Goal: Check status: Check status

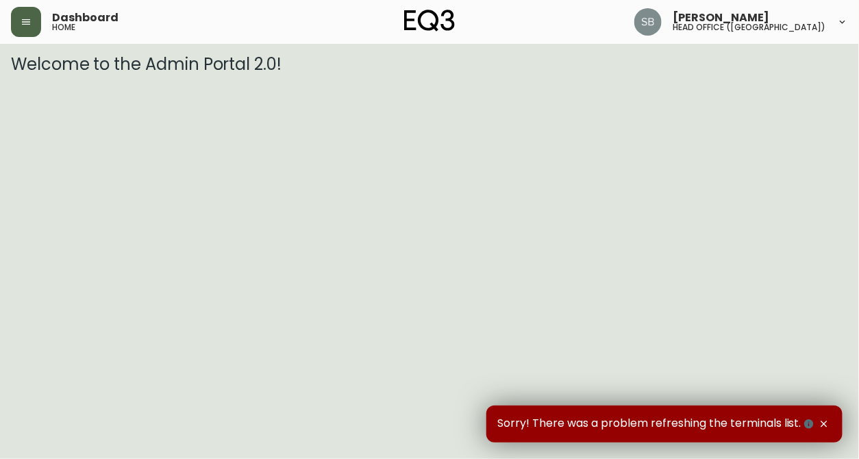
click at [34, 25] on button "button" at bounding box center [26, 22] width 30 height 30
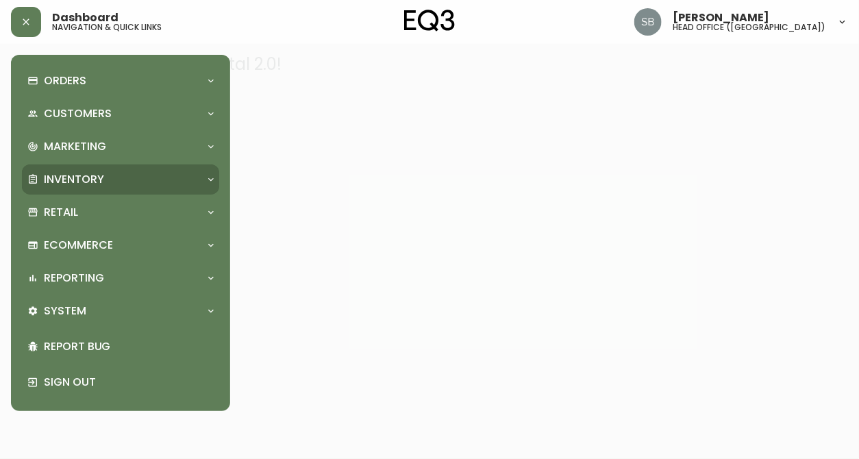
click at [210, 175] on icon at bounding box center [210, 179] width 11 height 11
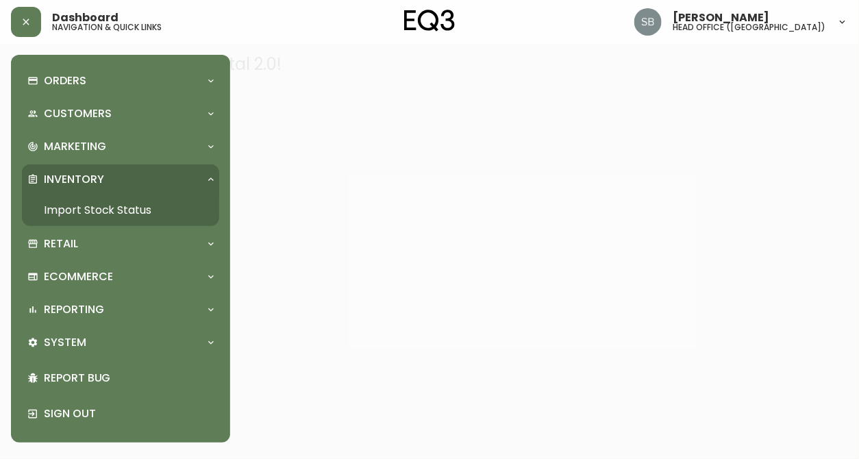
click at [132, 205] on link "Import Stock Status" at bounding box center [120, 211] width 197 height 32
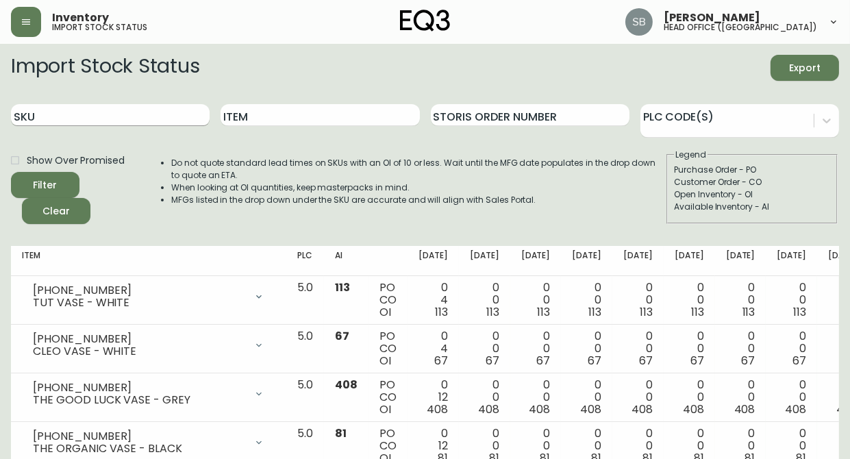
click at [57, 117] on input "SKU" at bounding box center [110, 115] width 199 height 22
type input "[PHONE_NUMBER]"
click at [11, 172] on button "Filter" at bounding box center [45, 185] width 68 height 26
